Goal: Transaction & Acquisition: Download file/media

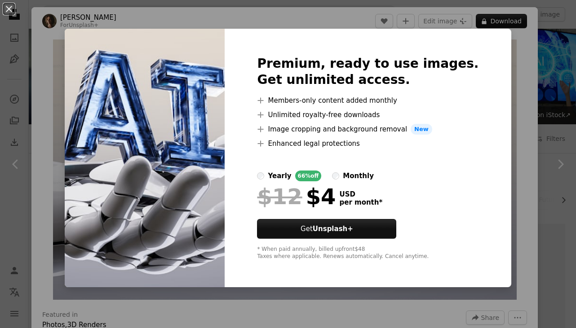
scroll to position [273, 0]
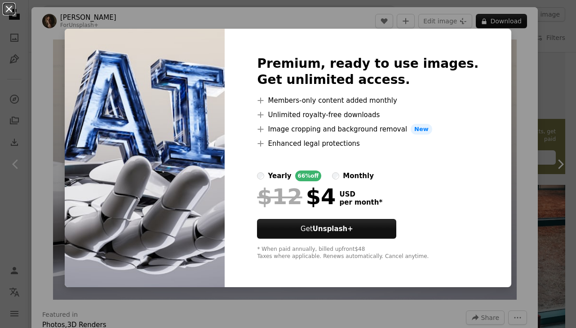
click at [9, 9] on button "An X shape" at bounding box center [9, 9] width 11 height 11
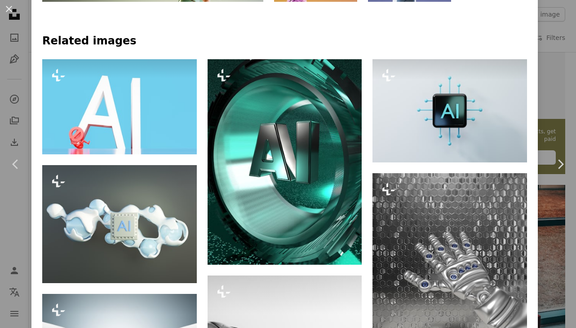
scroll to position [618, 0]
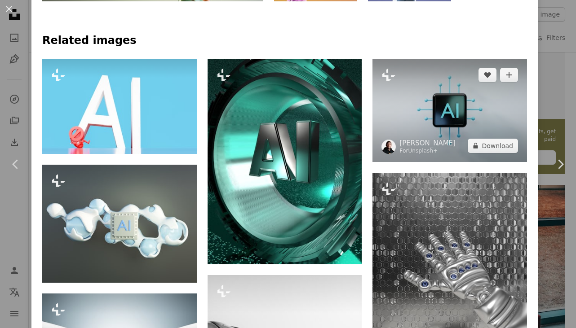
click at [455, 111] on img at bounding box center [449, 110] width 154 height 103
